Goal: Transaction & Acquisition: Purchase product/service

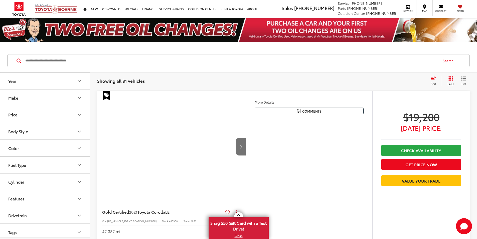
click at [433, 78] on icon "Select sort value" at bounding box center [434, 78] width 6 height 4
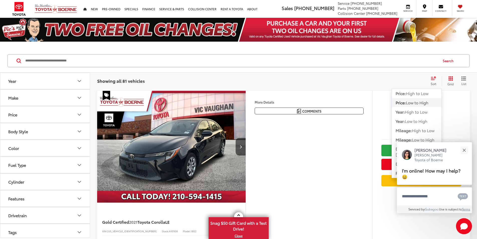
click at [420, 102] on span "Low to High" at bounding box center [417, 102] width 23 height 6
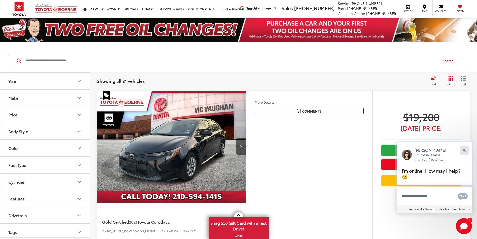
click at [465, 148] on button "Close" at bounding box center [464, 150] width 11 height 11
